Goal: Transaction & Acquisition: Book appointment/travel/reservation

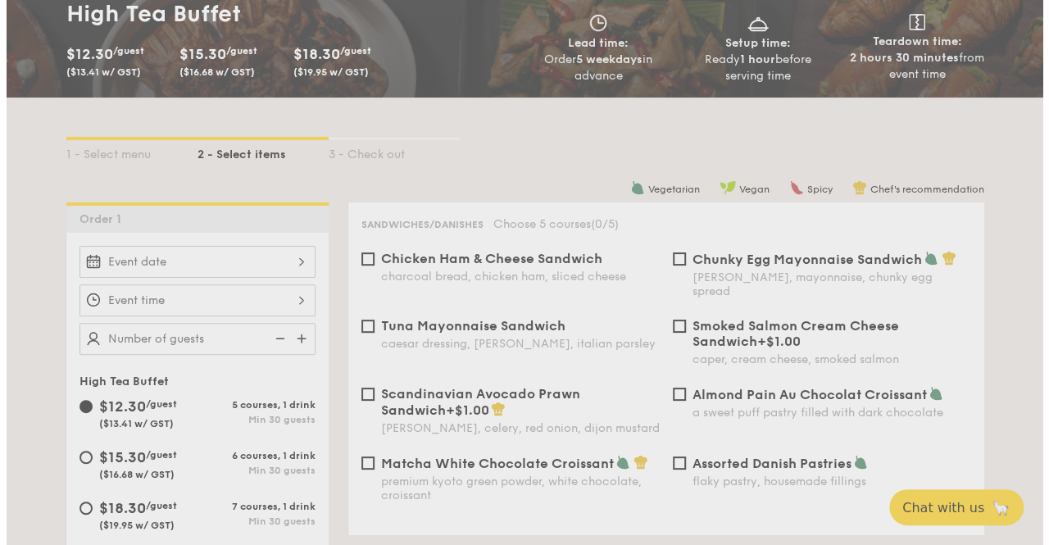
scroll to position [279, 0]
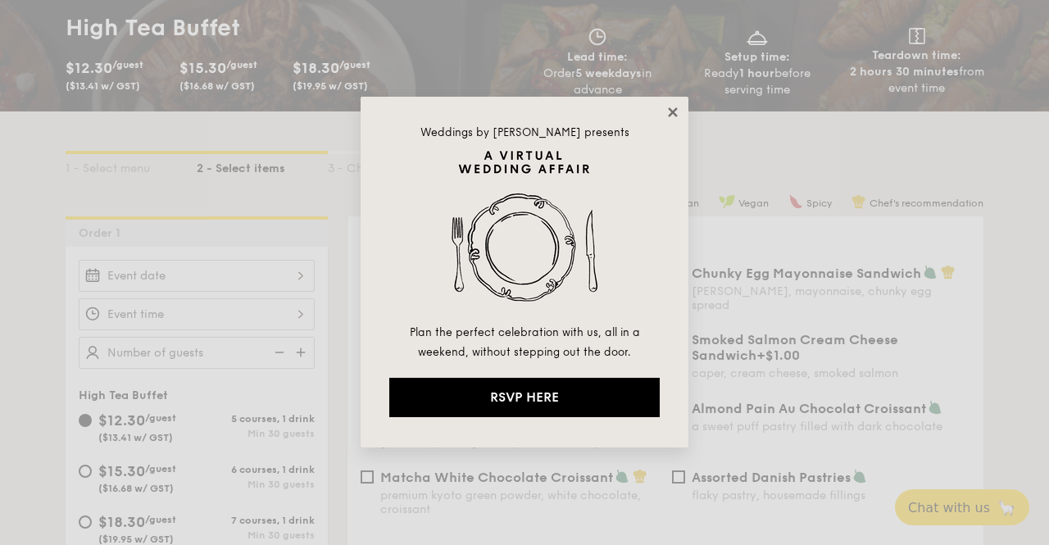
click at [673, 115] on icon at bounding box center [672, 111] width 9 height 9
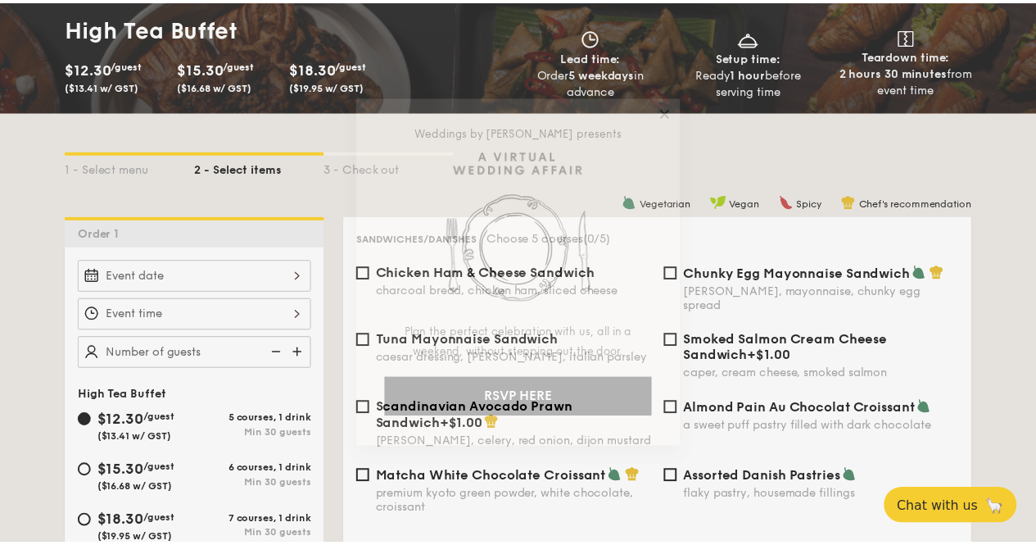
scroll to position [292, 0]
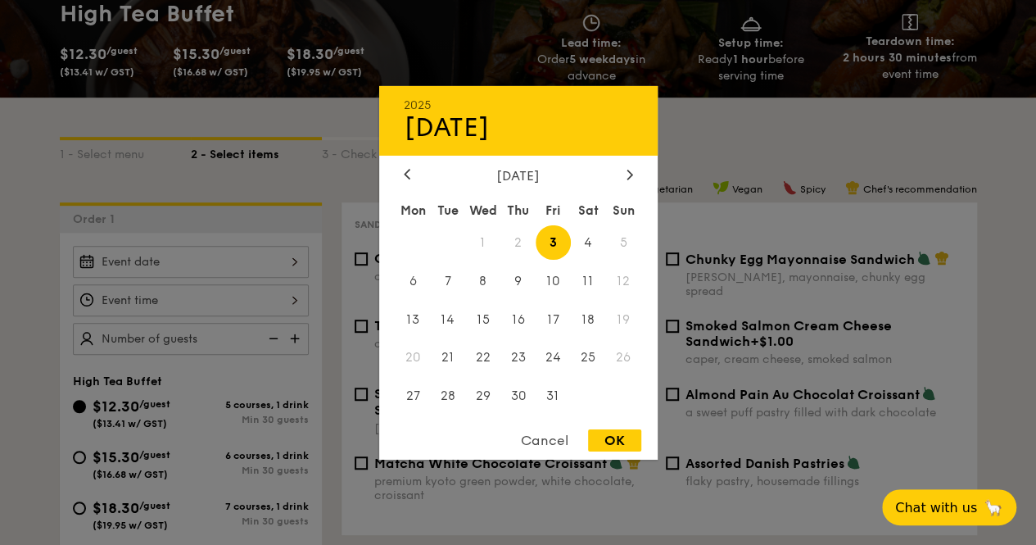
click at [233, 266] on div "2025 Oct [DATE] Tue Wed Thu Fri Sat Sun 1 2 3 4 5 6 7 8 9 10 11 12 13 14 15 16 …" at bounding box center [191, 262] width 236 height 32
click at [619, 169] on div "[DATE]" at bounding box center [518, 175] width 229 height 16
click at [627, 169] on icon at bounding box center [630, 174] width 7 height 11
click at [621, 314] on span "21" at bounding box center [623, 318] width 35 height 35
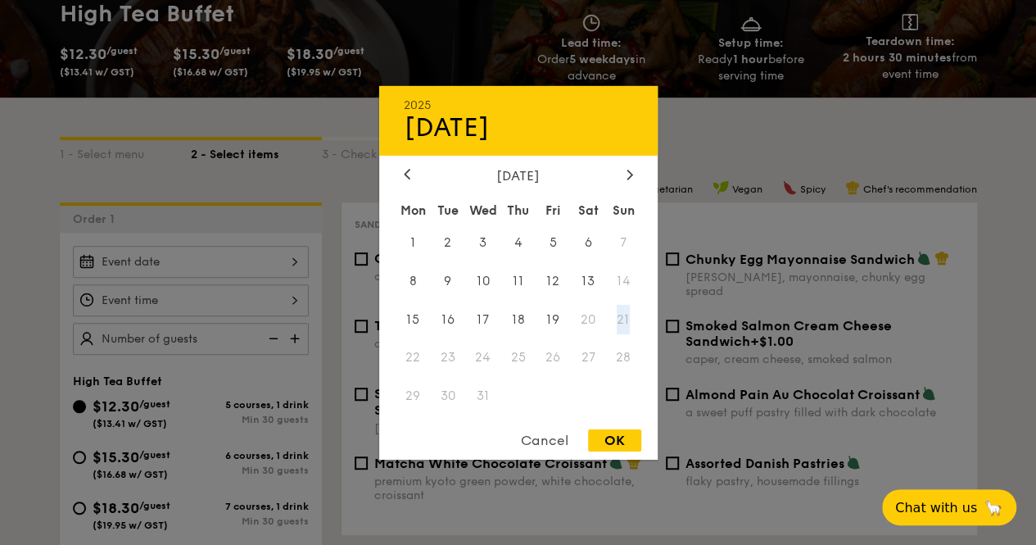
click at [621, 314] on span "21" at bounding box center [623, 318] width 35 height 35
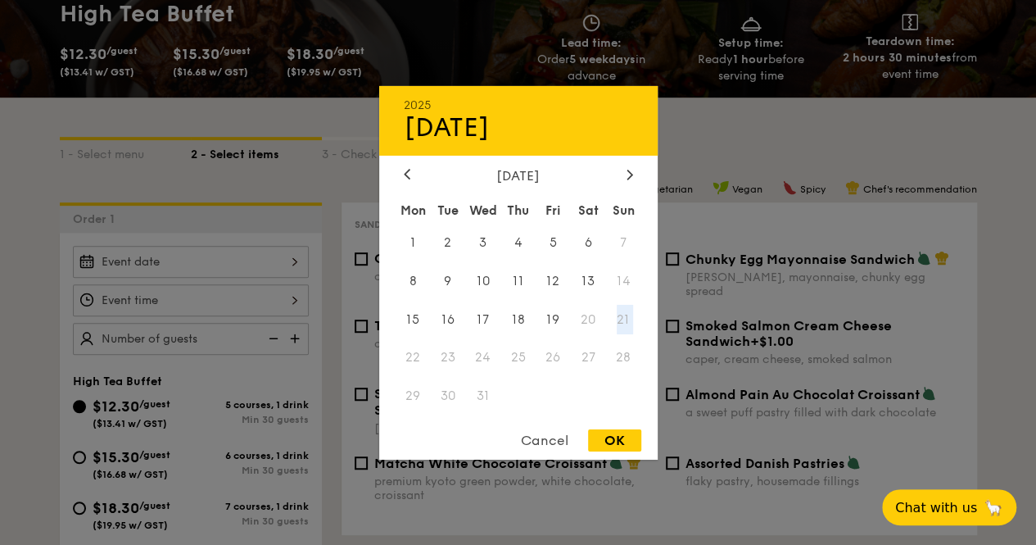
click at [621, 314] on span "21" at bounding box center [623, 318] width 35 height 35
click at [617, 333] on span "21" at bounding box center [623, 318] width 35 height 35
click at [559, 322] on span "19" at bounding box center [553, 318] width 35 height 35
click at [624, 438] on div "OK" at bounding box center [614, 440] width 53 height 22
type input "[DATE]"
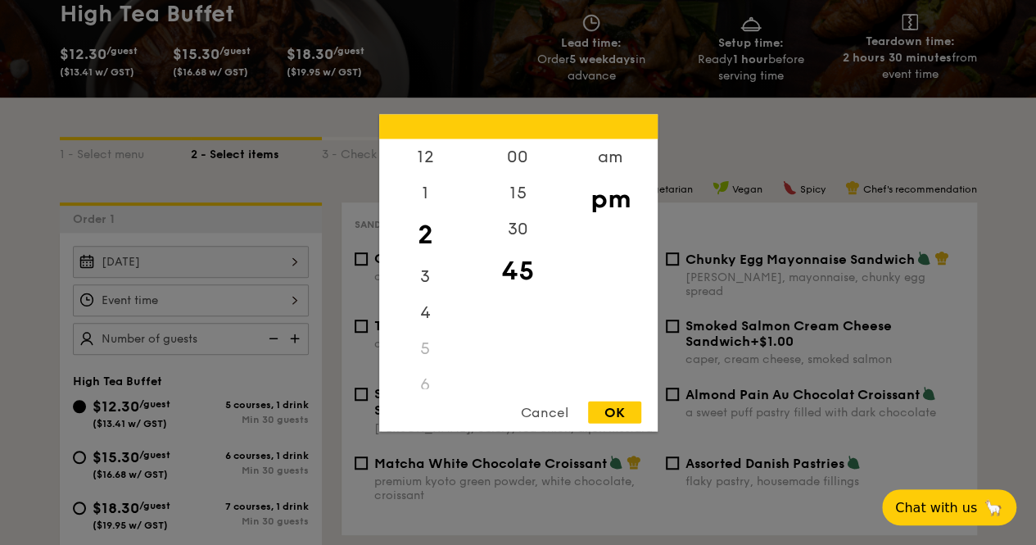
click at [216, 312] on div "12 1 2 3 4 5 6 7 8 9 10 11 00 15 30 45 am pm Cancel OK" at bounding box center [191, 300] width 236 height 32
click at [431, 190] on div "1" at bounding box center [425, 198] width 93 height 48
click at [528, 159] on div "00" at bounding box center [518, 162] width 93 height 48
click at [608, 412] on div "OK" at bounding box center [614, 412] width 53 height 22
type input "1:00PM"
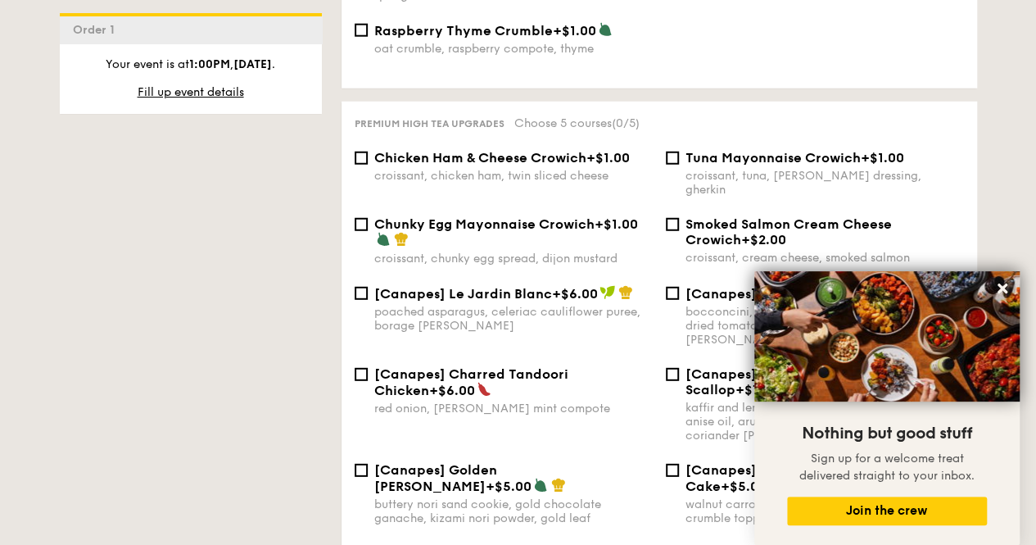
scroll to position [2155, 0]
